Goal: Find specific page/section: Find specific page/section

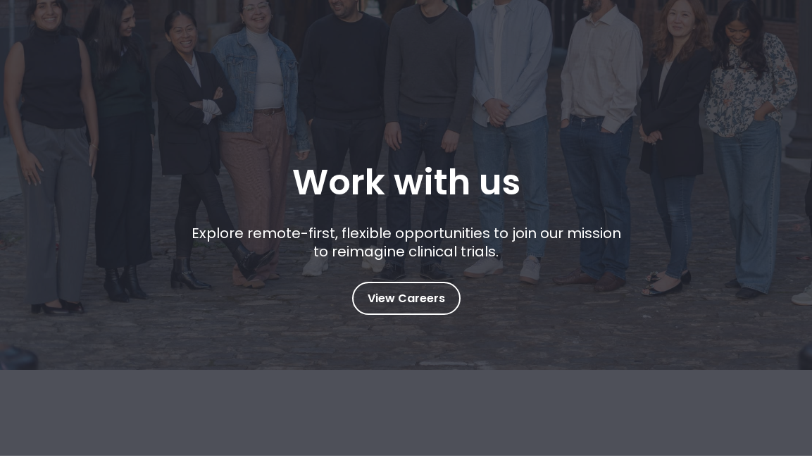
scroll to position [147, 0]
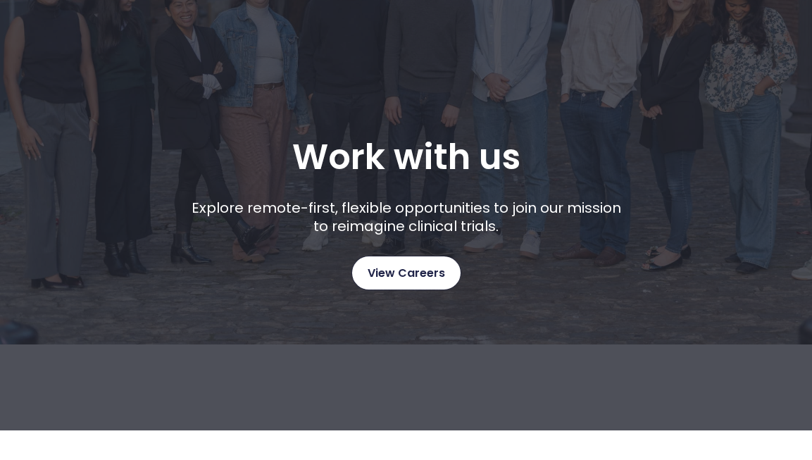
click at [386, 268] on span "View Careers" at bounding box center [405, 273] width 77 height 18
